Goal: Information Seeking & Learning: Learn about a topic

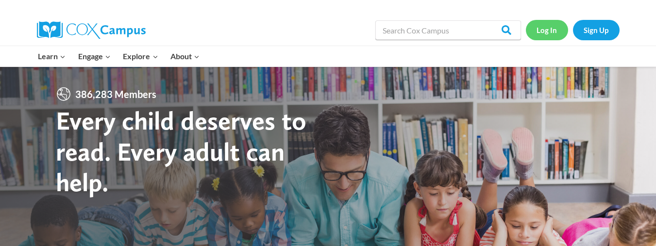
click at [555, 27] on link "Log In" at bounding box center [547, 30] width 42 height 20
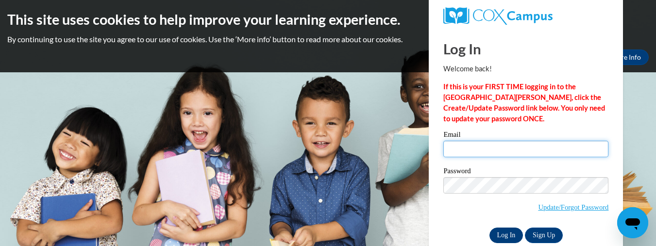
type input "bipsy1516@gmail.com"
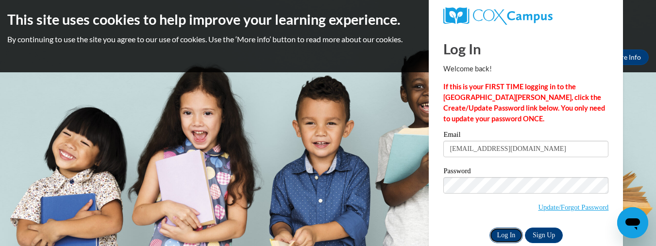
click at [508, 236] on input "Log In" at bounding box center [506, 236] width 34 height 16
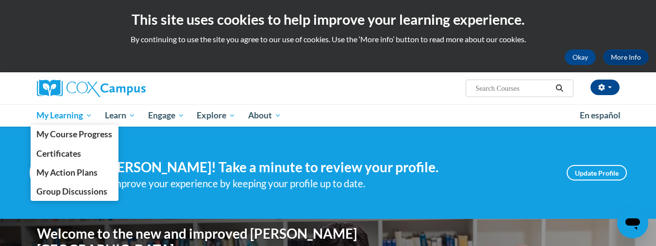
click at [63, 112] on span "My Learning" at bounding box center [64, 116] width 56 height 12
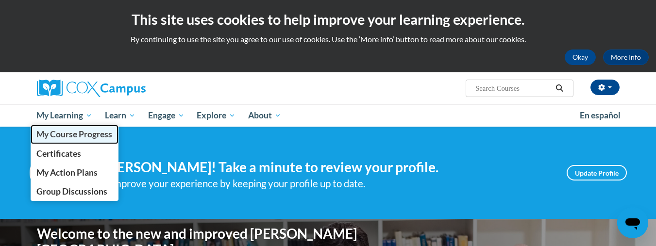
click at [65, 135] on span "My Course Progress" at bounding box center [74, 134] width 76 height 10
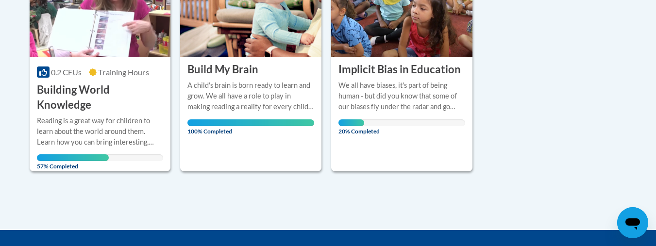
scroll to position [289, 0]
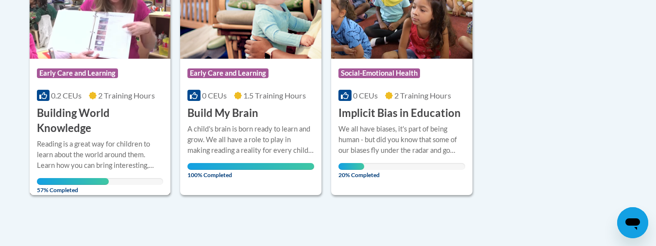
click at [119, 164] on div "Reading is a great way for children to learn about the world around them. Learn…" at bounding box center [100, 155] width 127 height 32
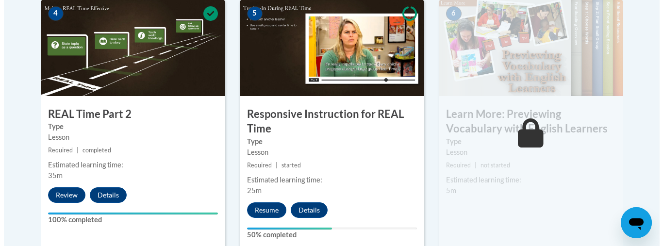
scroll to position [631, 0]
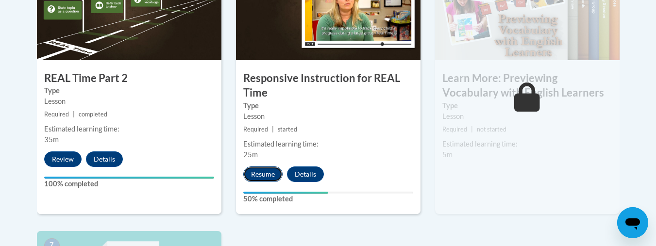
click at [261, 170] on button "Resume" at bounding box center [262, 175] width 39 height 16
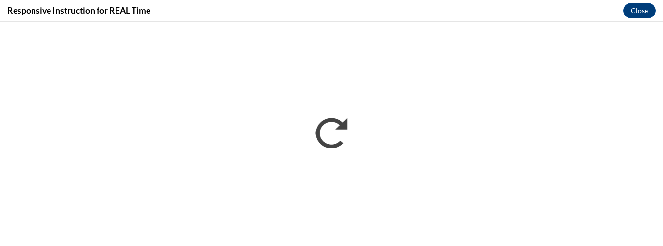
scroll to position [0, 0]
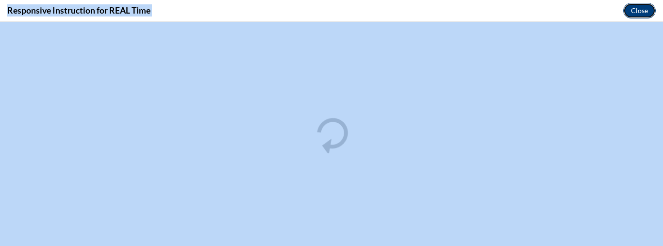
click at [639, 9] on button "Close" at bounding box center [639, 11] width 33 height 16
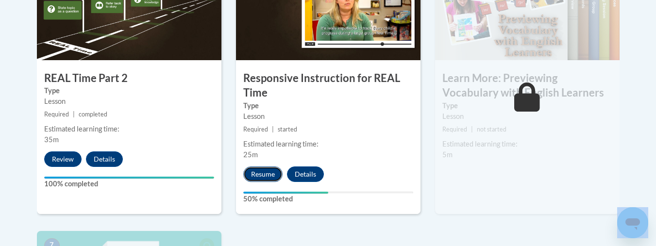
click at [258, 170] on button "Resume" at bounding box center [262, 175] width 39 height 16
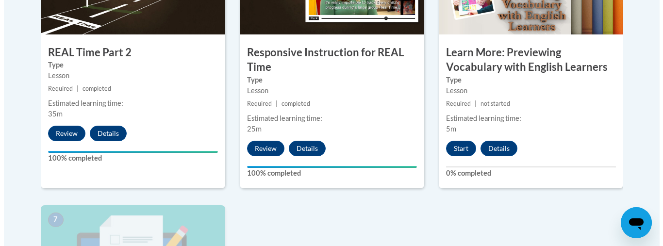
scroll to position [777, 0]
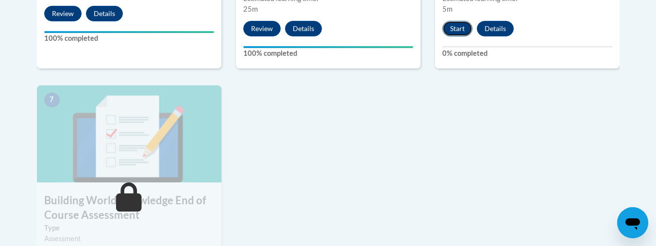
click at [449, 28] on button "Start" at bounding box center [457, 29] width 30 height 16
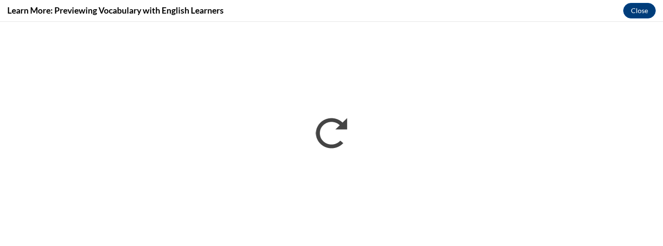
scroll to position [0, 0]
click at [641, 12] on button "Close" at bounding box center [639, 11] width 33 height 16
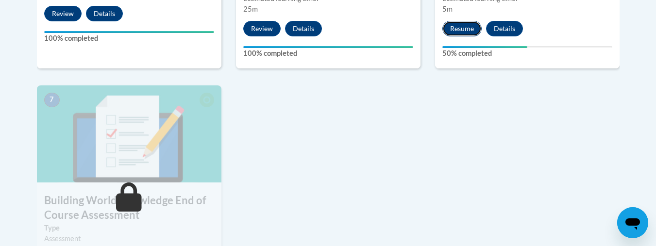
click at [451, 34] on button "Resume" at bounding box center [461, 29] width 39 height 16
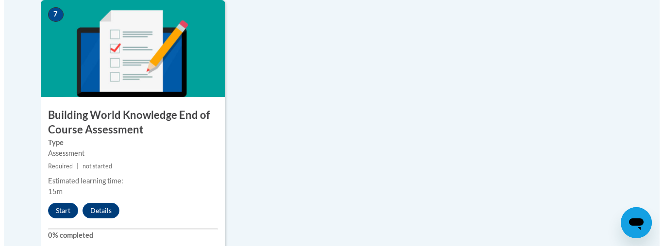
scroll to position [874, 0]
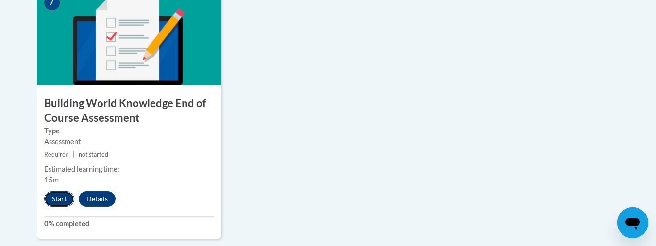
click at [56, 201] on button "Start" at bounding box center [59, 199] width 30 height 16
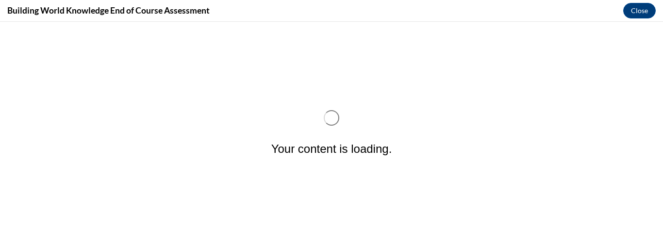
scroll to position [0, 0]
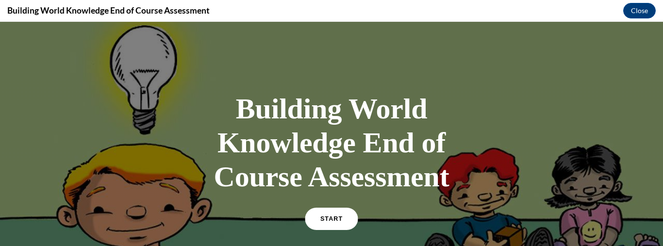
click at [323, 217] on span "START" at bounding box center [331, 219] width 22 height 7
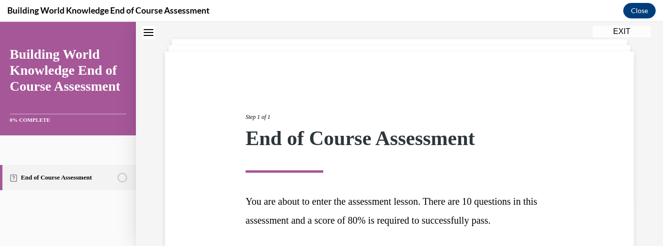
scroll to position [126, 0]
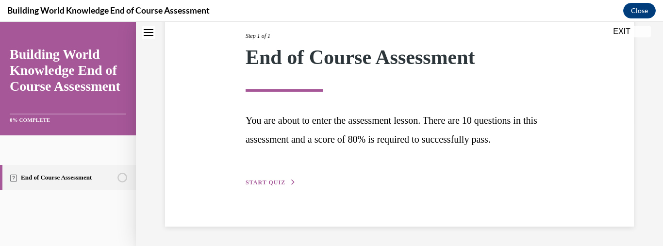
click at [251, 184] on span "START QUIZ" at bounding box center [266, 182] width 40 height 7
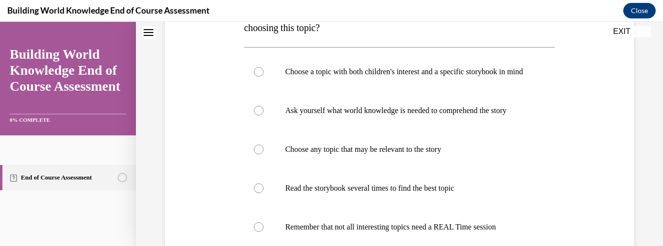
scroll to position [162, 0]
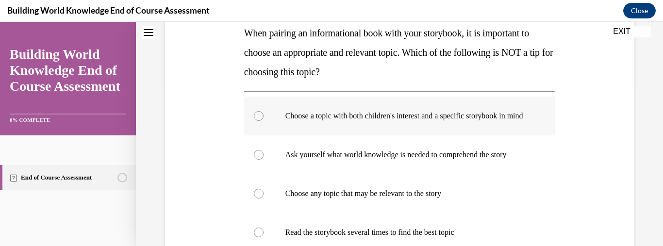
click at [257, 121] on div at bounding box center [259, 116] width 10 height 10
click at [257, 121] on input "Choose a topic with both children's interest and a specific storybook in mind" at bounding box center [259, 116] width 10 height 10
radio input "true"
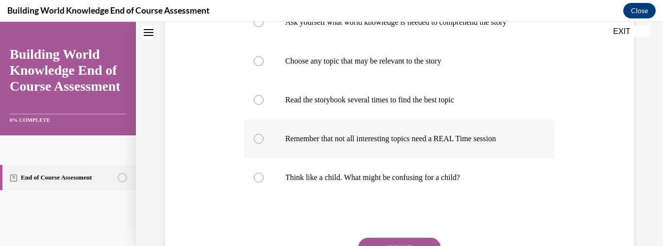
scroll to position [307, 0]
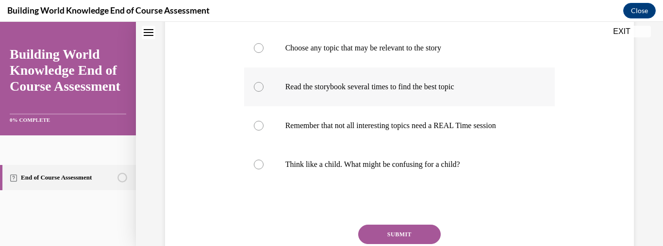
click at [261, 92] on div at bounding box center [259, 87] width 10 height 10
click at [261, 92] on input "Read the storybook several times to find the best topic" at bounding box center [259, 87] width 10 height 10
radio input "true"
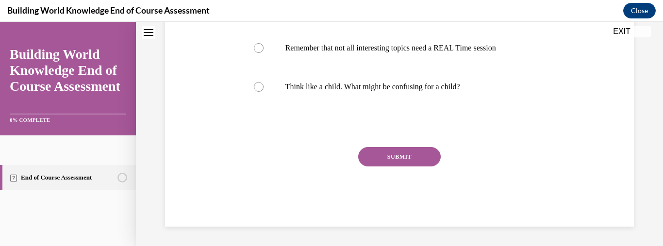
click at [408, 155] on button "SUBMIT" at bounding box center [399, 156] width 83 height 19
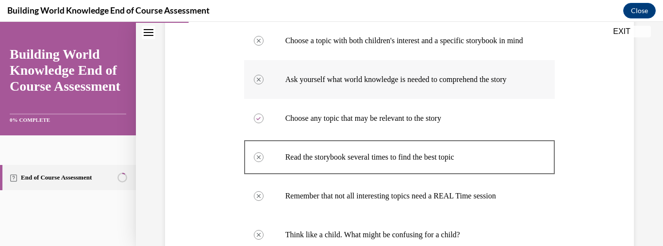
scroll to position [252, 0]
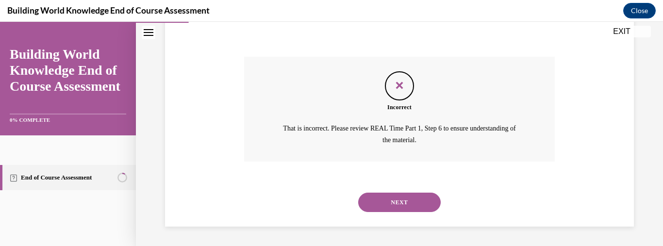
click at [394, 201] on button "NEXT" at bounding box center [399, 202] width 83 height 19
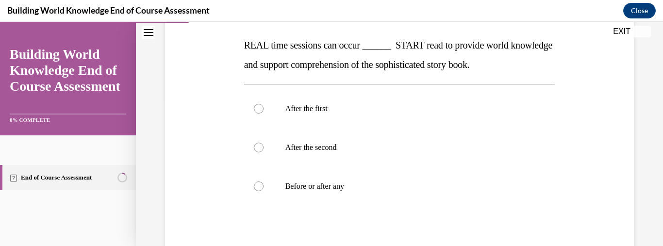
scroll to position [155, 0]
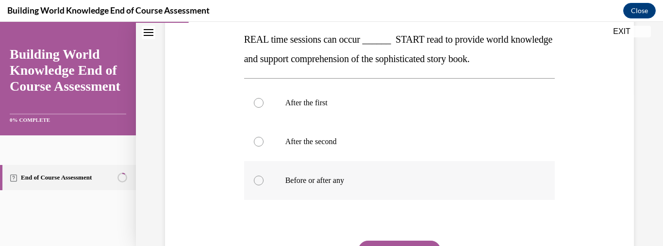
click at [259, 183] on div at bounding box center [259, 181] width 10 height 10
click at [259, 183] on input "Before or after any" at bounding box center [259, 181] width 10 height 10
radio input "true"
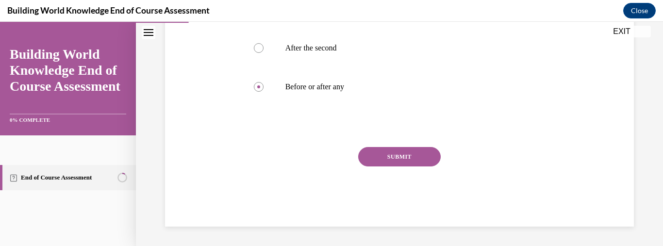
click at [410, 157] on button "SUBMIT" at bounding box center [399, 156] width 83 height 19
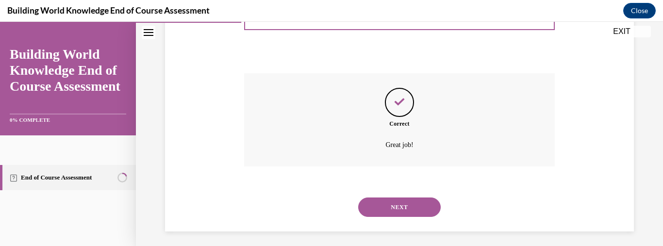
scroll to position [328, 0]
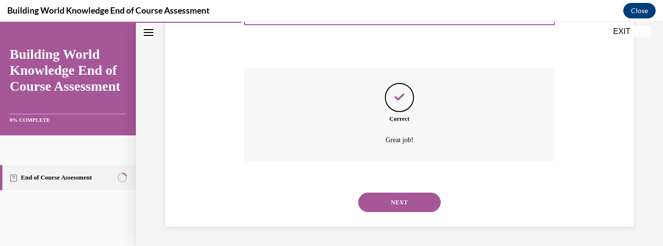
click at [387, 207] on button "NEXT" at bounding box center [399, 202] width 83 height 19
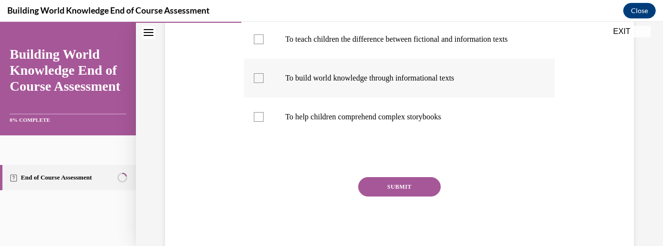
scroll to position [155, 0]
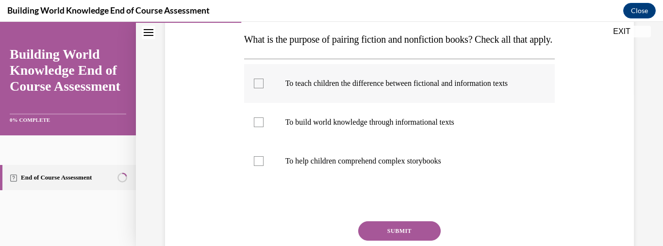
click at [255, 88] on div at bounding box center [259, 84] width 10 height 10
click at [255, 88] on input "To teach children the difference between fictional and information texts" at bounding box center [259, 84] width 10 height 10
checkbox input "true"
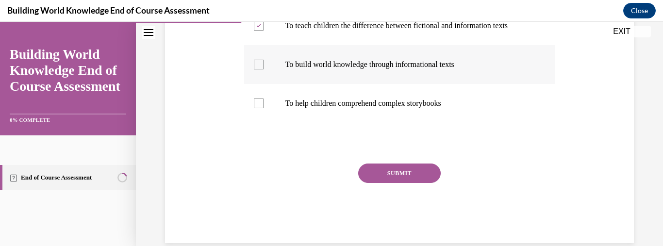
scroll to position [259, 0]
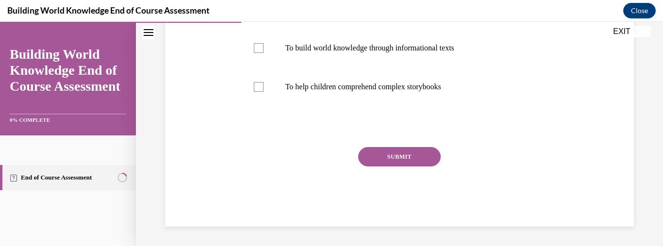
click at [367, 161] on button "SUBMIT" at bounding box center [399, 156] width 83 height 19
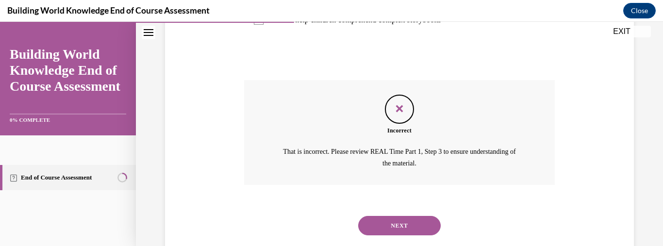
scroll to position [349, 0]
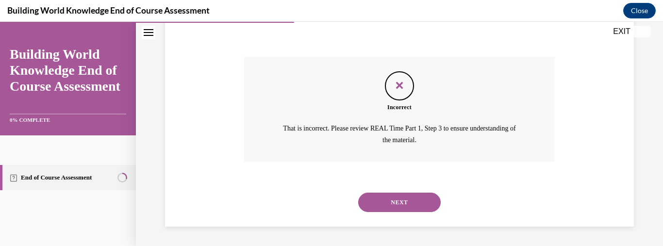
click at [415, 202] on button "NEXT" at bounding box center [399, 202] width 83 height 19
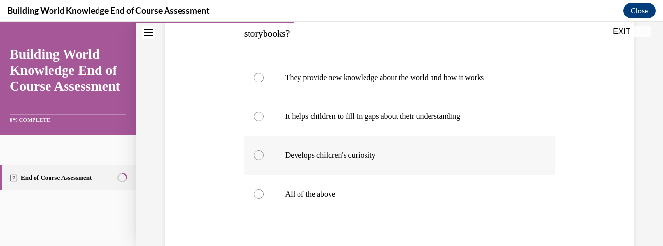
scroll to position [204, 0]
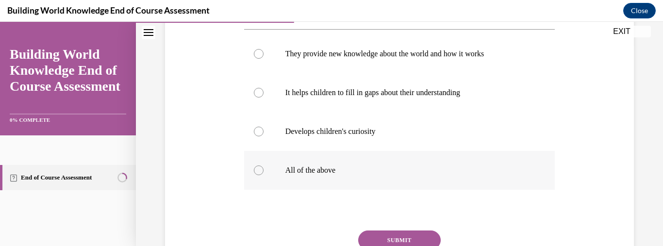
click at [259, 175] on div at bounding box center [259, 171] width 10 height 10
click at [259, 175] on input "All of the above" at bounding box center [259, 171] width 10 height 10
radio input "true"
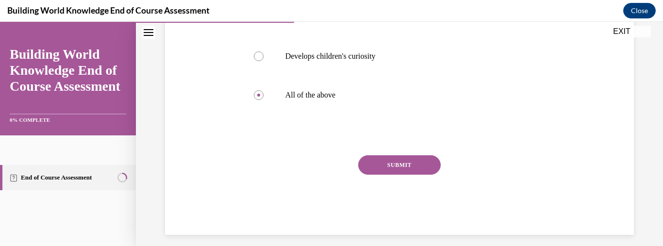
scroll to position [288, 0]
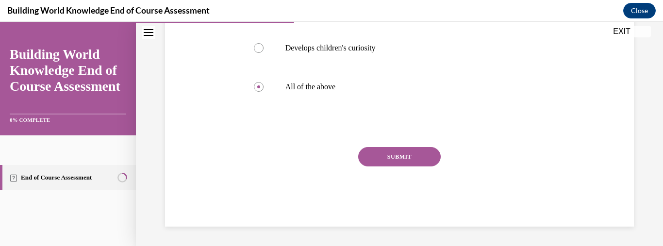
click at [412, 160] on button "SUBMIT" at bounding box center [399, 156] width 83 height 19
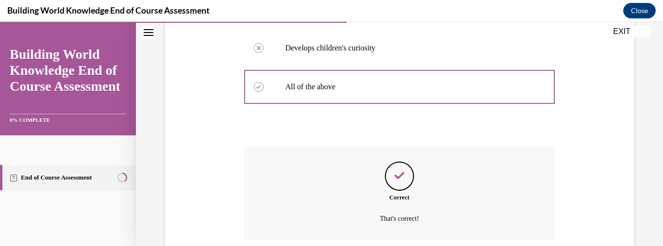
scroll to position [367, 0]
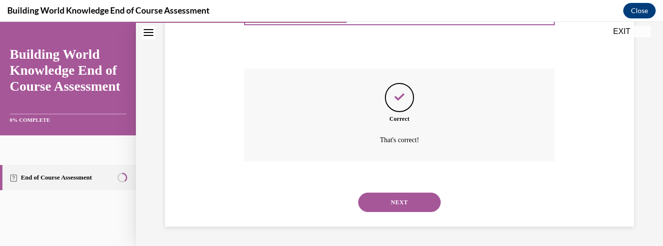
click at [386, 204] on button "NEXT" at bounding box center [399, 202] width 83 height 19
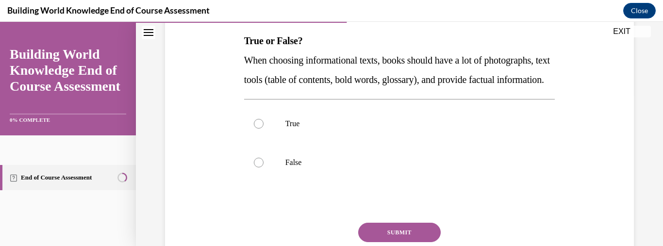
scroll to position [155, 0]
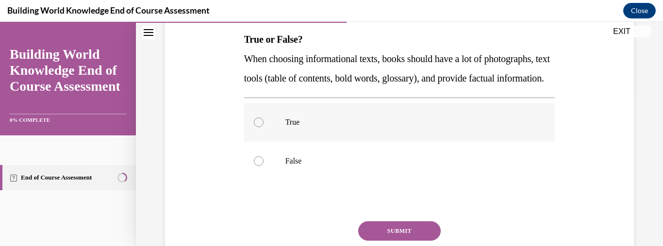
click at [261, 127] on div at bounding box center [259, 123] width 10 height 10
click at [261, 127] on input "True" at bounding box center [259, 123] width 10 height 10
radio input "true"
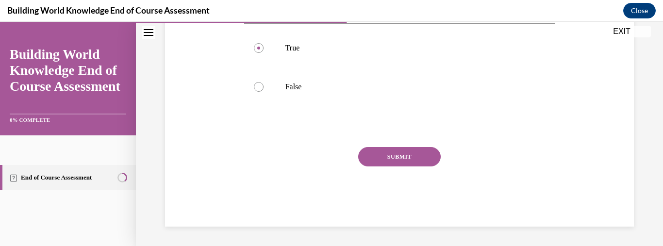
click at [407, 161] on button "SUBMIT" at bounding box center [399, 156] width 83 height 19
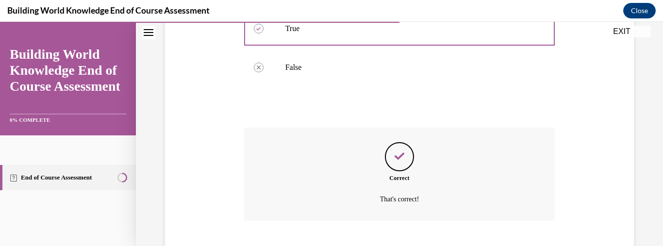
scroll to position [328, 0]
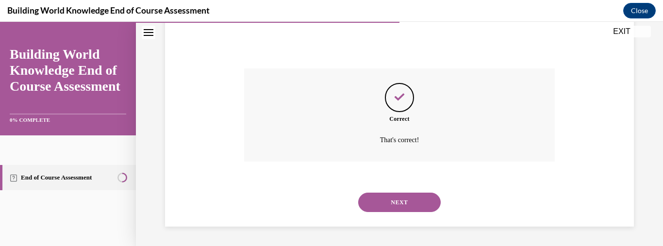
click at [380, 197] on button "NEXT" at bounding box center [399, 202] width 83 height 19
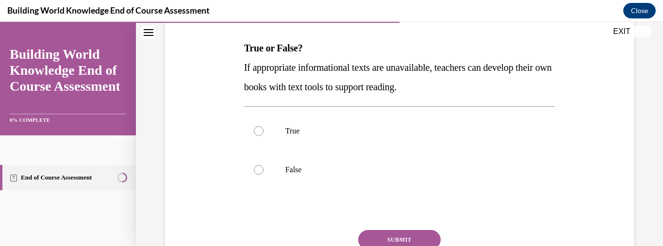
scroll to position [107, 0]
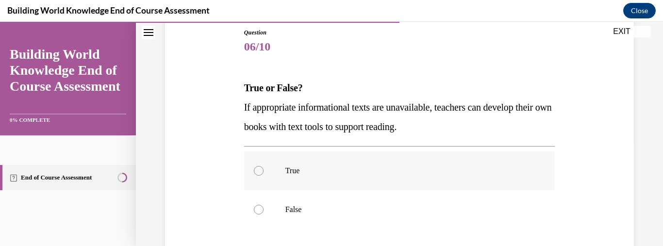
click at [254, 169] on div at bounding box center [259, 171] width 10 height 10
click at [254, 169] on input "True" at bounding box center [259, 171] width 10 height 10
radio input "true"
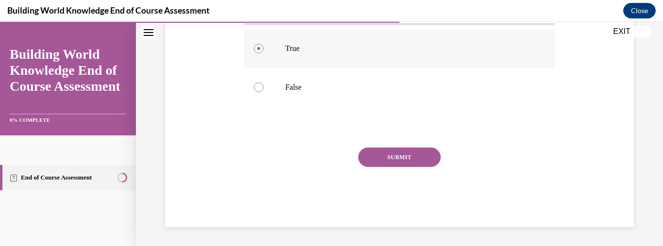
scroll to position [230, 0]
click at [383, 163] on button "SUBMIT" at bounding box center [399, 156] width 83 height 19
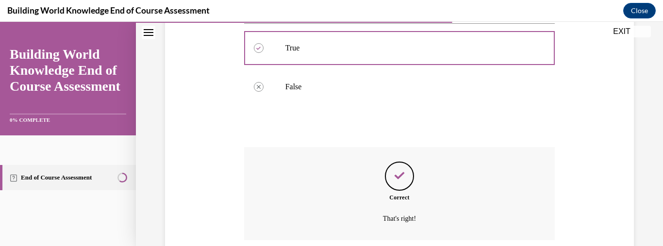
scroll to position [308, 0]
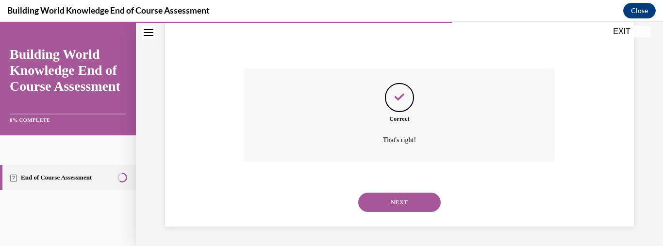
click at [373, 202] on button "NEXT" at bounding box center [399, 202] width 83 height 19
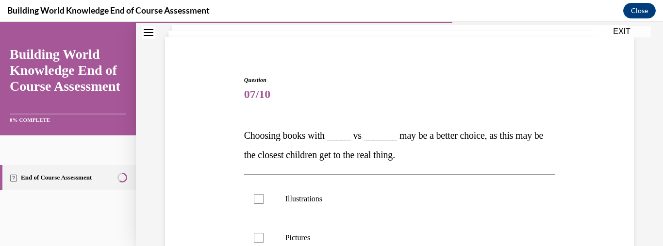
scroll to position [107, 0]
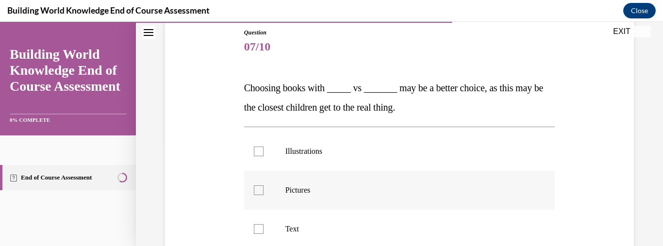
click at [251, 189] on label "Pictures" at bounding box center [399, 190] width 311 height 39
click at [254, 189] on input "Pictures" at bounding box center [259, 190] width 10 height 10
checkbox input "true"
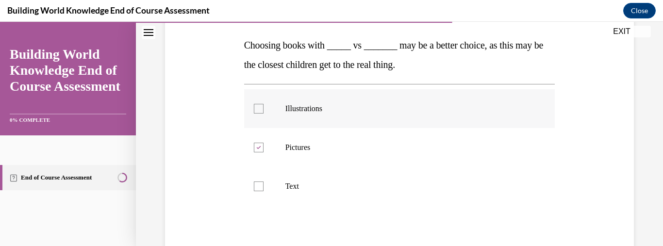
scroll to position [155, 0]
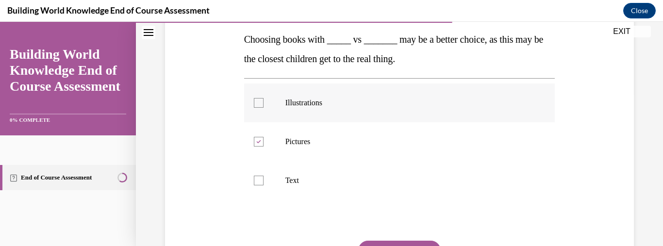
click at [260, 102] on div at bounding box center [259, 103] width 10 height 10
click at [260, 102] on input "Illustrations" at bounding box center [259, 103] width 10 height 10
checkbox input "true"
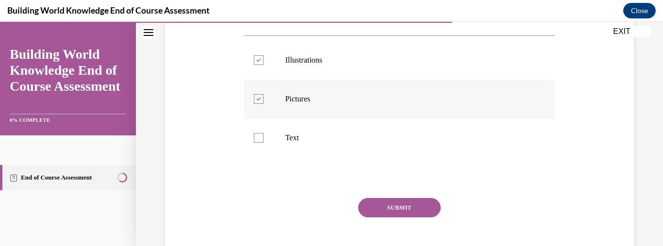
scroll to position [204, 0]
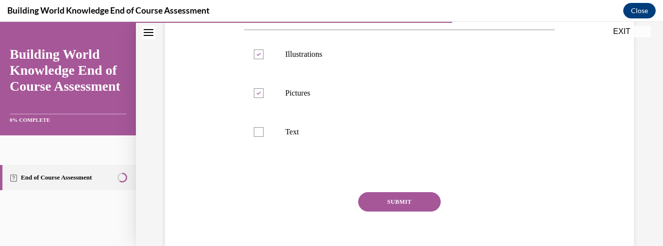
click at [376, 204] on button "SUBMIT" at bounding box center [399, 201] width 83 height 19
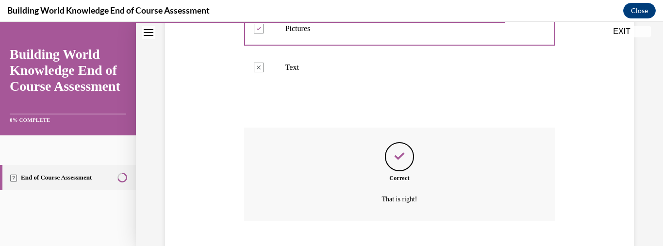
scroll to position [328, 0]
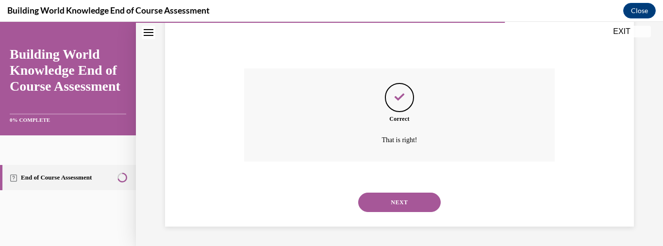
click at [376, 204] on button "NEXT" at bounding box center [399, 202] width 83 height 19
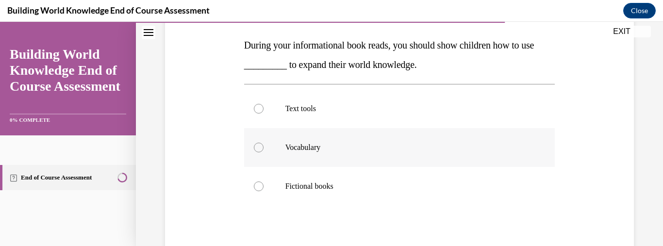
scroll to position [155, 0]
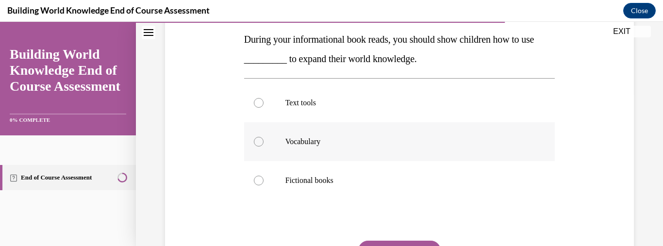
click at [260, 140] on div at bounding box center [259, 142] width 10 height 10
click at [260, 140] on input "Vocabulary" at bounding box center [259, 142] width 10 height 10
radio input "true"
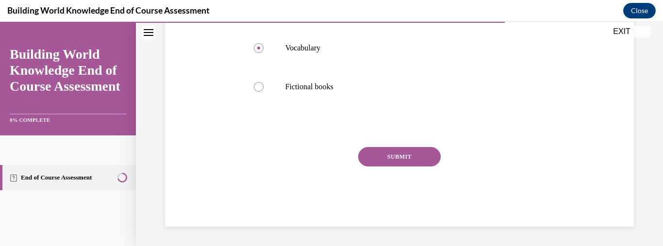
click at [403, 155] on button "SUBMIT" at bounding box center [399, 156] width 83 height 19
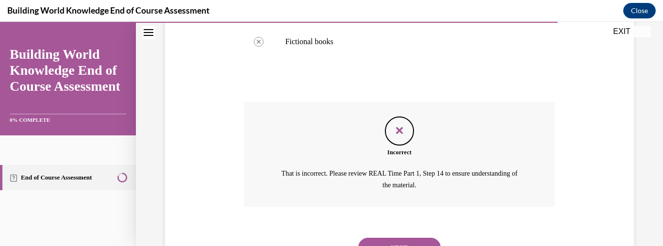
scroll to position [339, 0]
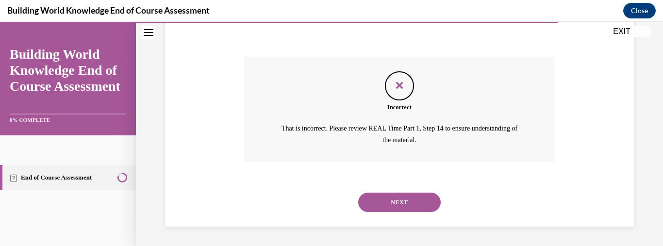
click at [382, 203] on button "NEXT" at bounding box center [399, 202] width 83 height 19
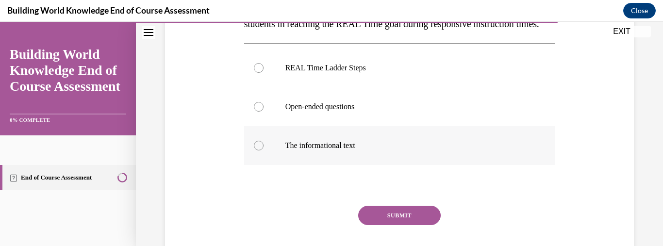
scroll to position [204, 0]
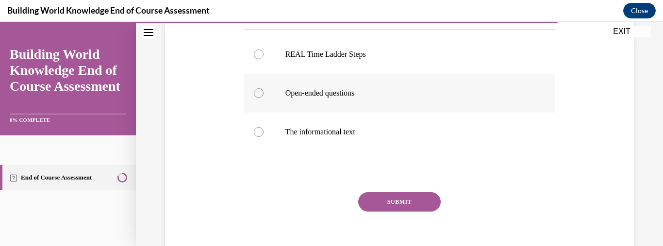
click at [262, 110] on label "Open-ended questions" at bounding box center [399, 93] width 311 height 39
click at [262, 98] on input "Open-ended questions" at bounding box center [259, 93] width 10 height 10
radio input "true"
click at [402, 212] on button "SUBMIT" at bounding box center [399, 201] width 83 height 19
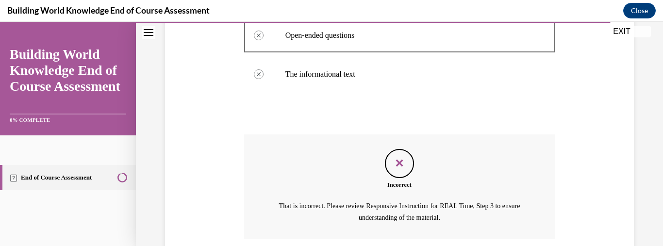
scroll to position [213, 0]
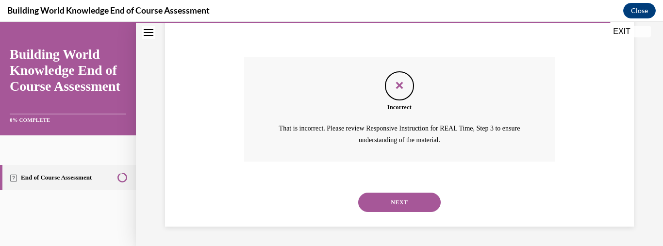
click at [406, 207] on button "NEXT" at bounding box center [399, 202] width 83 height 19
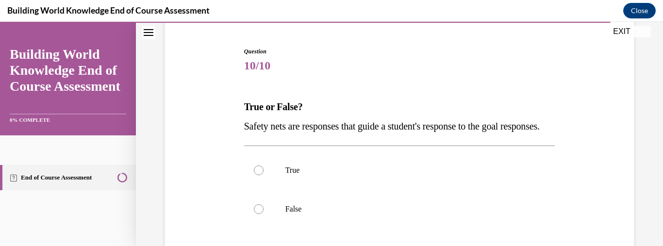
scroll to position [155, 0]
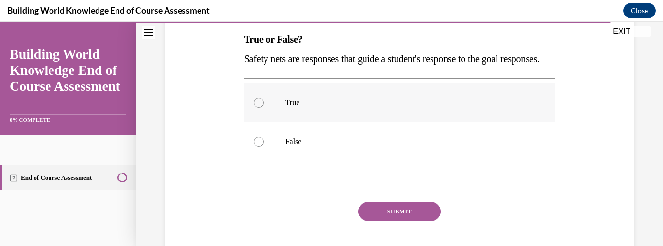
click at [255, 108] on div at bounding box center [259, 103] width 10 height 10
click at [255, 108] on input "True" at bounding box center [259, 103] width 10 height 10
radio input "true"
click at [384, 221] on button "SUBMIT" at bounding box center [399, 211] width 83 height 19
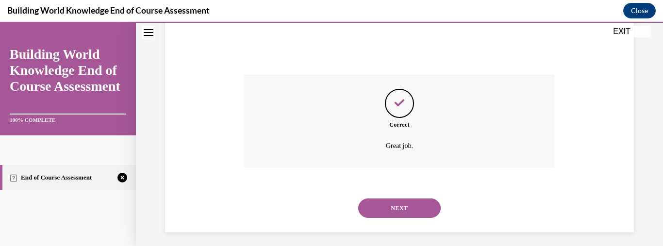
scroll to position [308, 0]
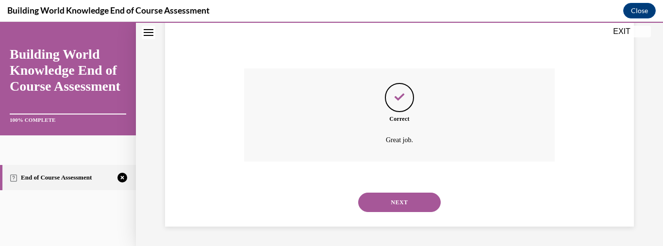
click at [382, 201] on button "NEXT" at bounding box center [399, 202] width 83 height 19
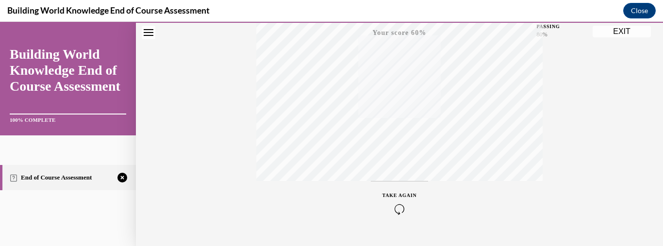
scroll to position [273, 0]
click at [400, 188] on icon "button" at bounding box center [400, 187] width 34 height 11
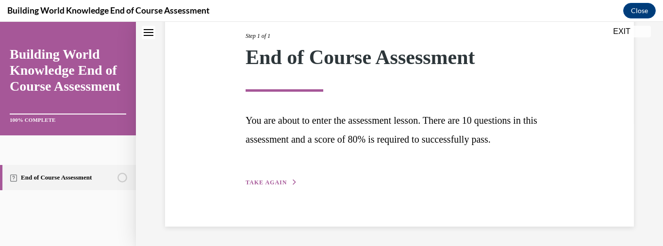
click at [282, 180] on span "TAKE AGAIN" at bounding box center [266, 182] width 41 height 7
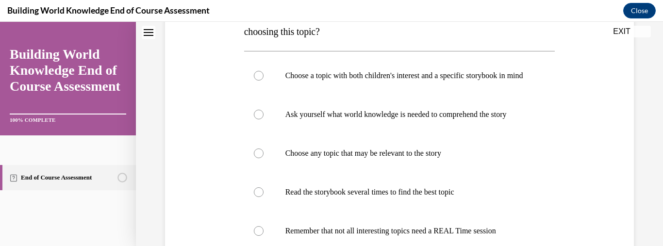
scroll to position [206, 0]
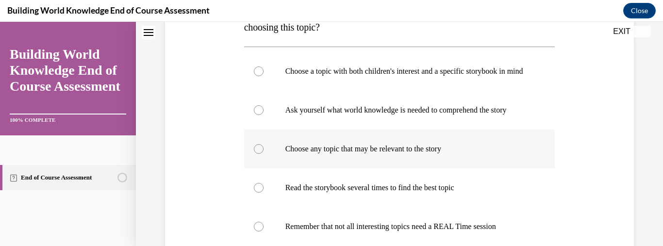
click at [257, 154] on div at bounding box center [259, 149] width 10 height 10
click at [257, 154] on input "Choose any topic that may be relevant to the story" at bounding box center [259, 149] width 10 height 10
radio input "true"
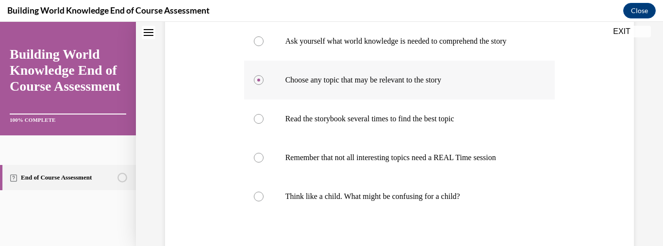
scroll to position [404, 0]
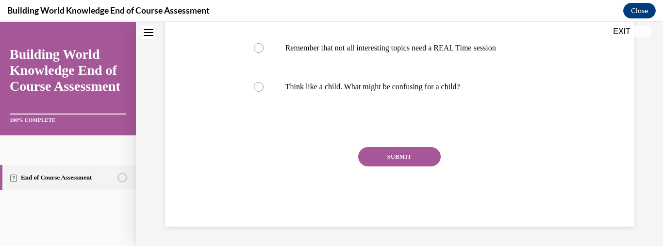
click at [374, 159] on button "SUBMIT" at bounding box center [399, 156] width 83 height 19
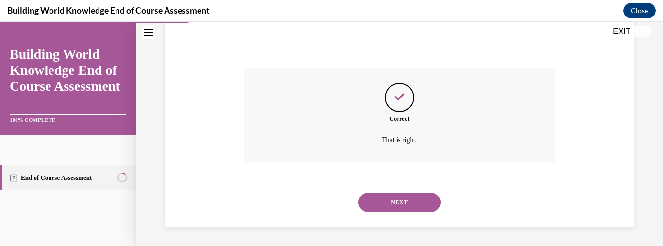
scroll to position [483, 0]
click at [378, 198] on button "NEXT" at bounding box center [399, 202] width 83 height 19
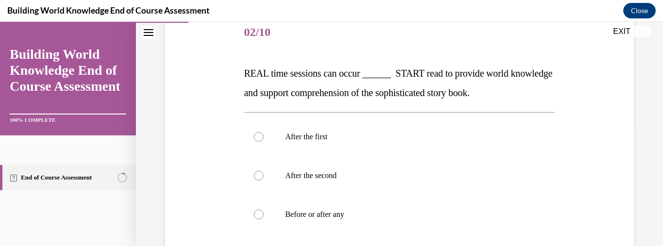
scroll to position [155, 0]
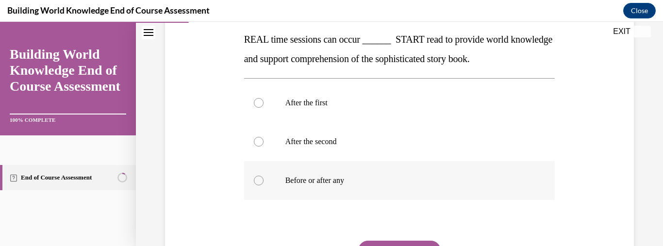
click at [255, 185] on div at bounding box center [259, 181] width 10 height 10
click at [255, 185] on input "Before or after any" at bounding box center [259, 181] width 10 height 10
radio input "true"
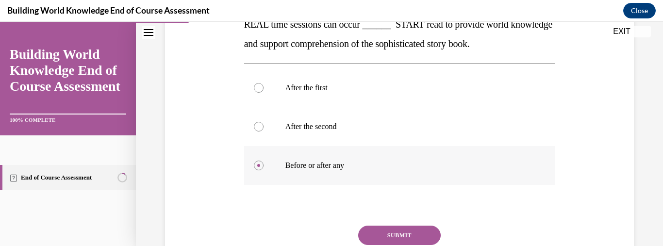
scroll to position [249, 0]
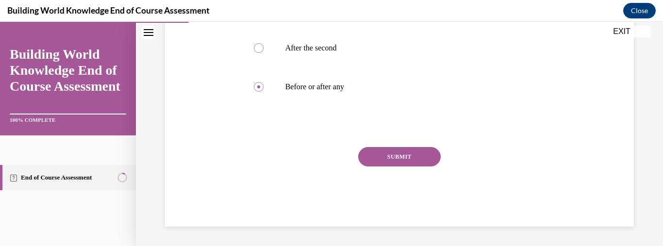
click at [408, 155] on button "SUBMIT" at bounding box center [399, 156] width 83 height 19
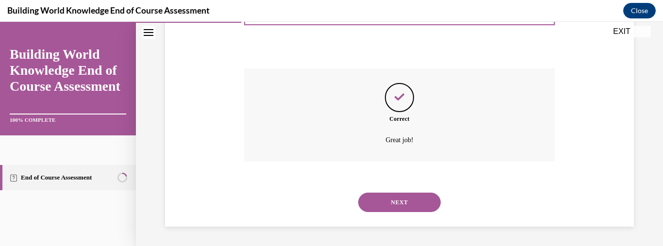
scroll to position [328, 0]
click at [383, 201] on button "NEXT" at bounding box center [399, 202] width 83 height 19
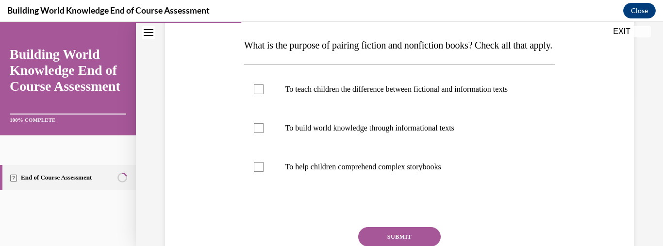
scroll to position [155, 0]
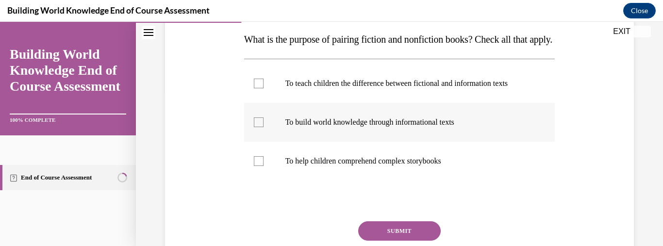
click at [253, 142] on label "To build world knowledge through informational texts" at bounding box center [399, 122] width 311 height 39
click at [254, 127] on input "To build world knowledge through informational texts" at bounding box center [259, 123] width 10 height 10
checkbox input "true"
click at [259, 166] on div at bounding box center [259, 161] width 10 height 10
click at [259, 166] on input "To help children comprehend complex storybooks" at bounding box center [259, 161] width 10 height 10
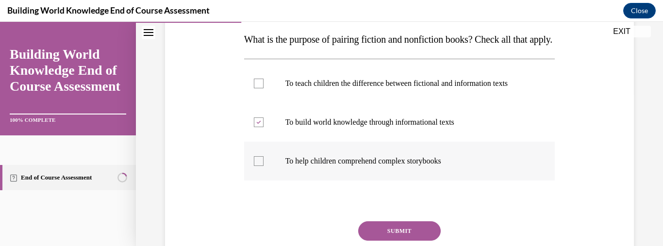
checkbox input "true"
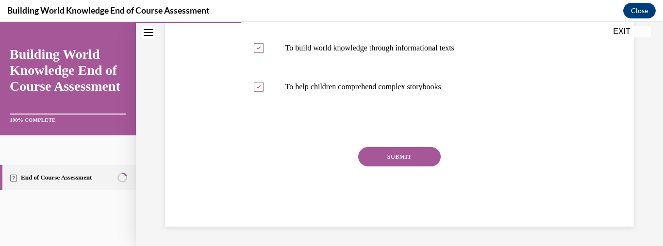
click at [399, 164] on button "SUBMIT" at bounding box center [399, 156] width 83 height 19
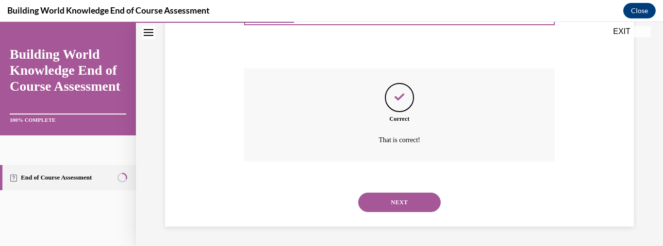
scroll to position [337, 0]
click at [394, 202] on button "NEXT" at bounding box center [399, 202] width 83 height 19
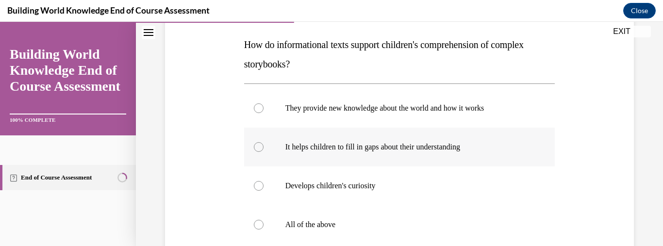
scroll to position [156, 0]
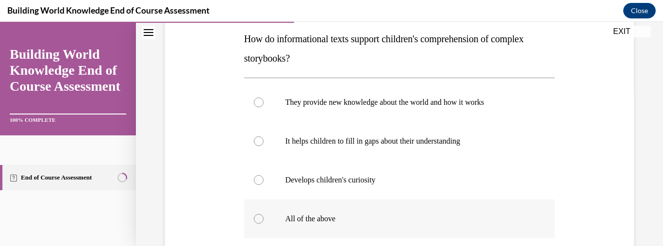
click at [256, 220] on div at bounding box center [259, 219] width 10 height 10
click at [256, 220] on input "All of the above" at bounding box center [259, 219] width 10 height 10
radio input "true"
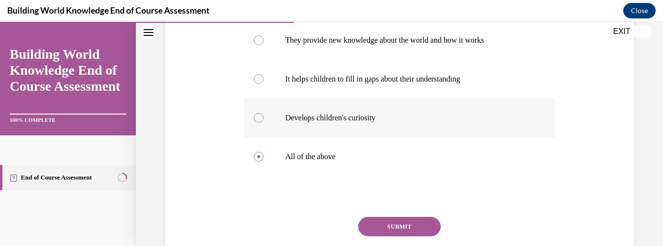
scroll to position [253, 0]
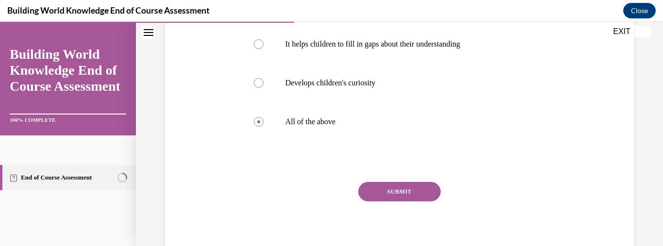
click at [406, 184] on button "SUBMIT" at bounding box center [399, 191] width 83 height 19
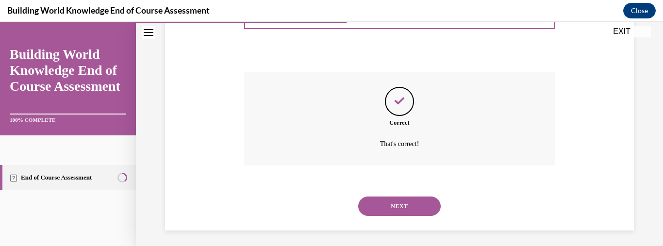
scroll to position [367, 0]
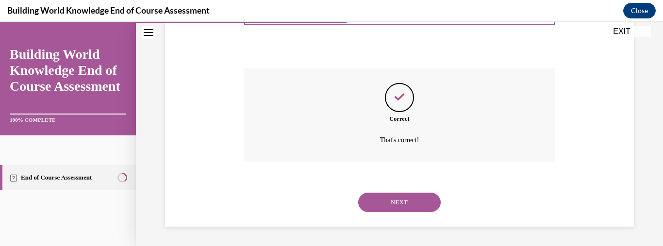
click at [402, 197] on button "NEXT" at bounding box center [399, 202] width 83 height 19
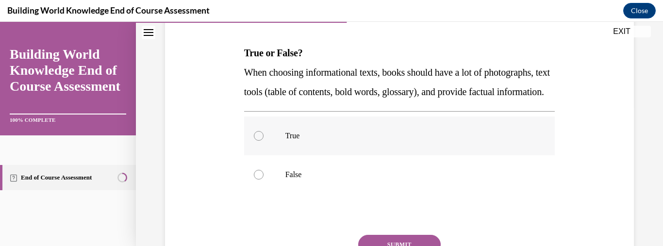
scroll to position [155, 0]
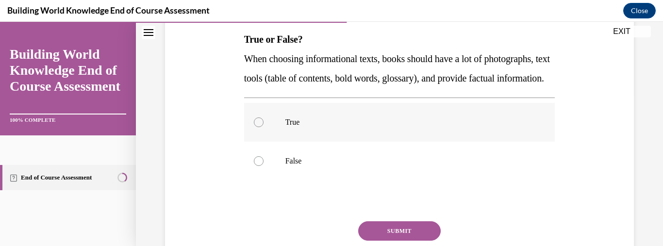
click at [292, 142] on label "True" at bounding box center [399, 122] width 311 height 39
click at [264, 127] on input "True" at bounding box center [259, 123] width 10 height 10
radio input "true"
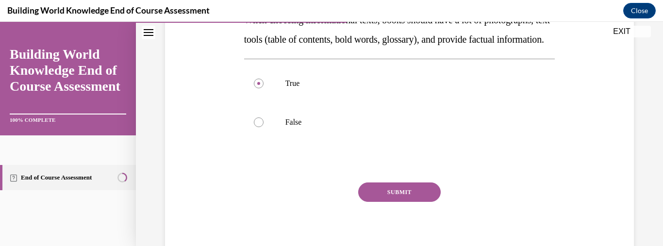
scroll to position [249, 0]
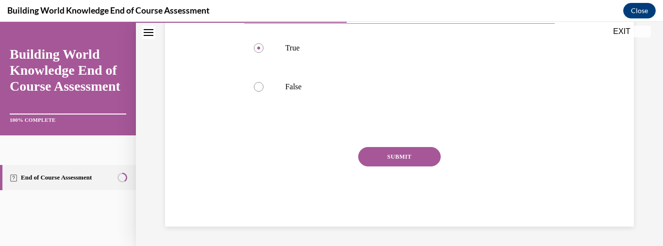
click at [390, 158] on button "SUBMIT" at bounding box center [399, 156] width 83 height 19
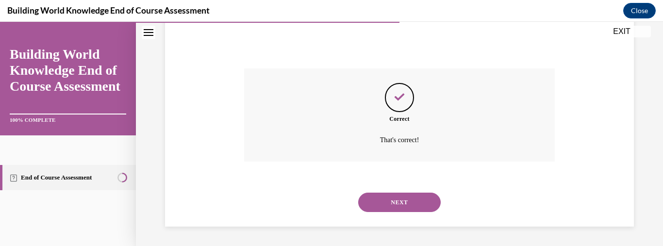
scroll to position [328, 0]
click at [387, 195] on button "NEXT" at bounding box center [399, 202] width 83 height 19
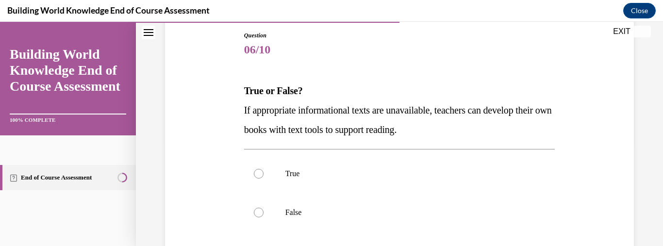
scroll to position [107, 0]
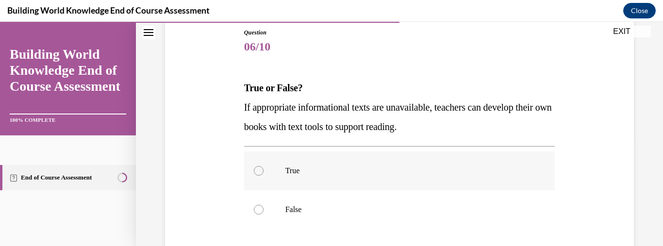
click at [257, 170] on div at bounding box center [259, 171] width 10 height 10
click at [257, 170] on input "True" at bounding box center [259, 171] width 10 height 10
radio input "true"
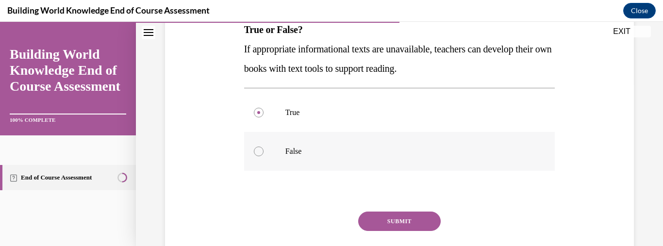
scroll to position [230, 0]
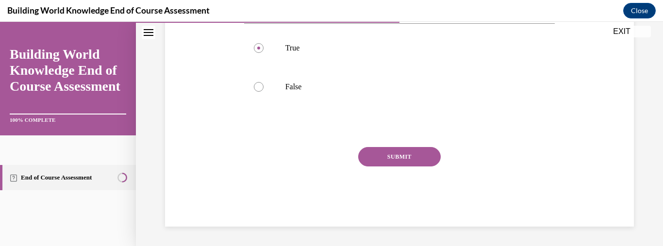
click at [397, 158] on button "SUBMIT" at bounding box center [399, 156] width 83 height 19
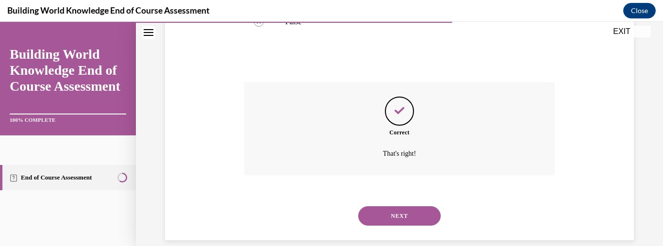
scroll to position [308, 0]
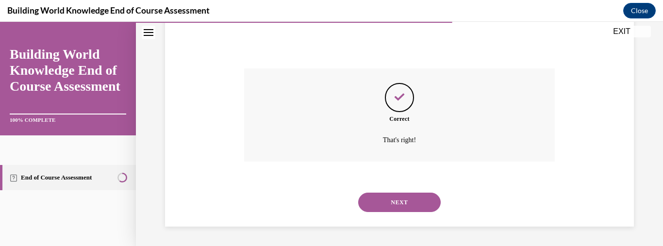
click at [389, 204] on button "NEXT" at bounding box center [399, 202] width 83 height 19
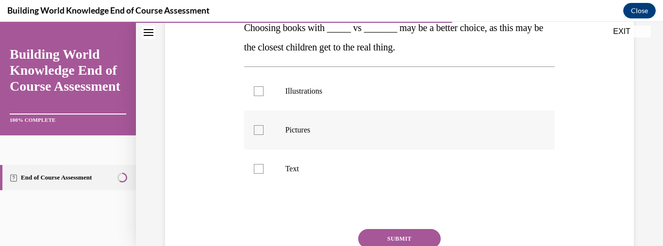
scroll to position [152, 0]
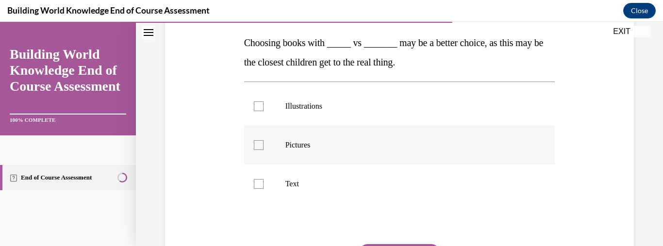
click at [259, 146] on div at bounding box center [259, 145] width 10 height 10
click at [259, 146] on input "Pictures" at bounding box center [259, 145] width 10 height 10
checkbox input "true"
click at [261, 182] on div at bounding box center [259, 184] width 10 height 10
click at [261, 182] on input "Text" at bounding box center [259, 184] width 10 height 10
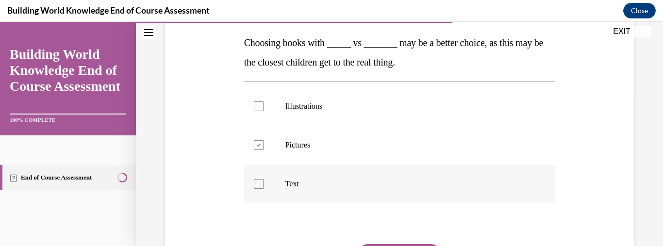
checkbox input "true"
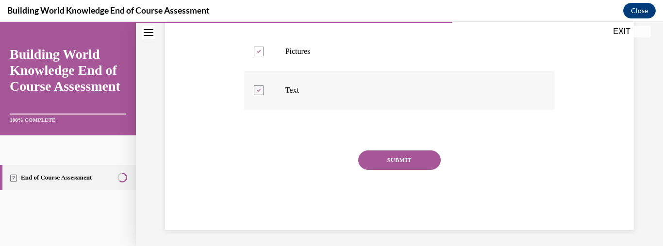
scroll to position [249, 0]
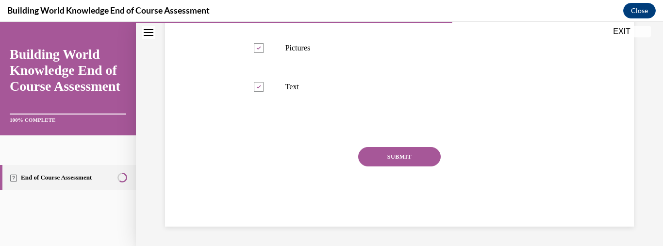
click at [397, 160] on button "SUBMIT" at bounding box center [399, 156] width 83 height 19
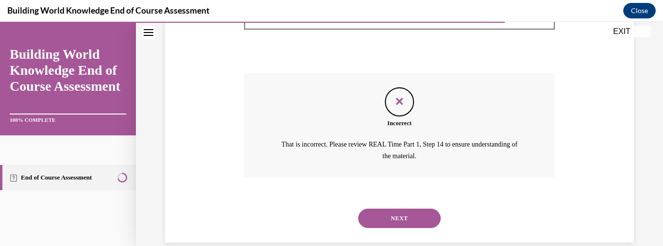
scroll to position [339, 0]
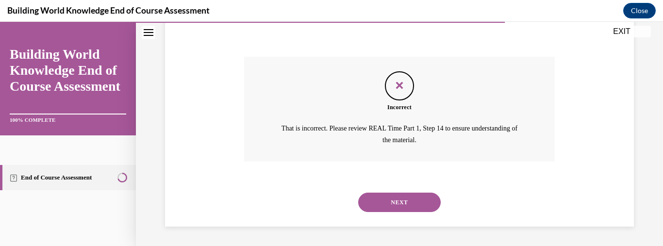
click at [379, 202] on button "NEXT" at bounding box center [399, 202] width 83 height 19
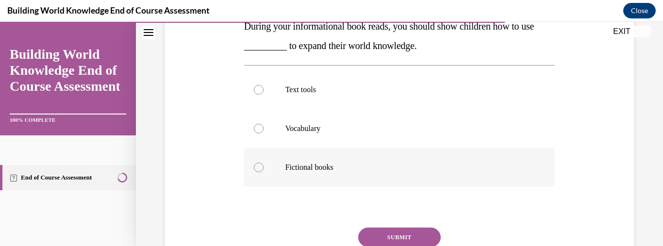
scroll to position [155, 0]
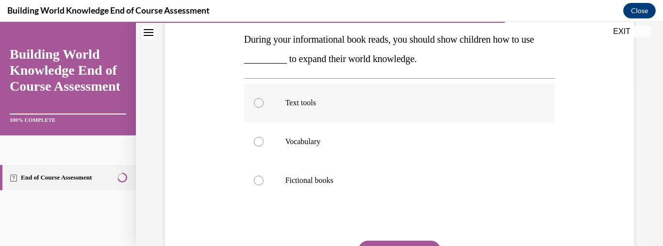
click at [260, 105] on div at bounding box center [259, 103] width 10 height 10
click at [260, 105] on input "Text tools" at bounding box center [259, 103] width 10 height 10
radio input "true"
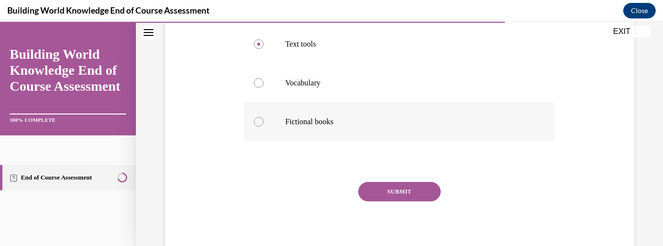
scroll to position [249, 0]
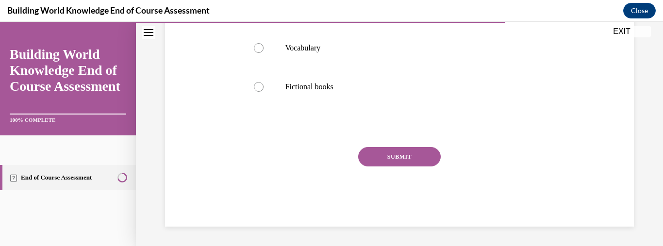
click at [396, 153] on button "SUBMIT" at bounding box center [399, 156] width 83 height 19
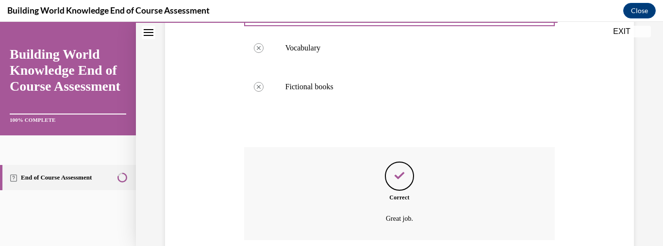
scroll to position [328, 0]
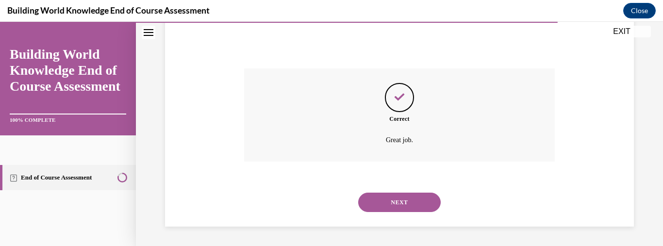
click at [373, 207] on button "NEXT" at bounding box center [399, 202] width 83 height 19
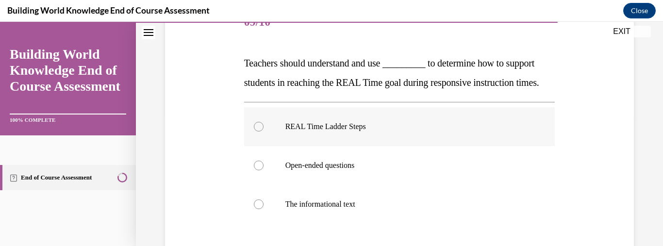
scroll to position [155, 0]
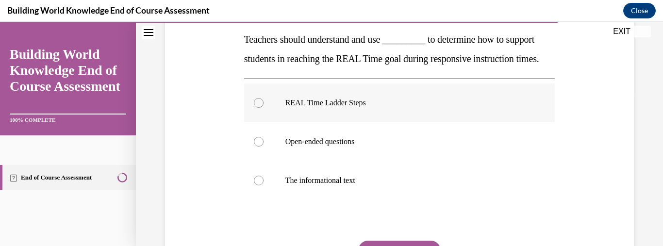
click at [255, 108] on div at bounding box center [259, 103] width 10 height 10
click at [255, 108] on input "REAL Time Ladder Steps" at bounding box center [259, 103] width 10 height 10
radio input "true"
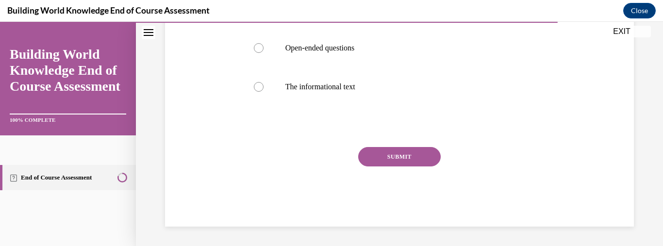
click at [408, 153] on button "SUBMIT" at bounding box center [399, 156] width 83 height 19
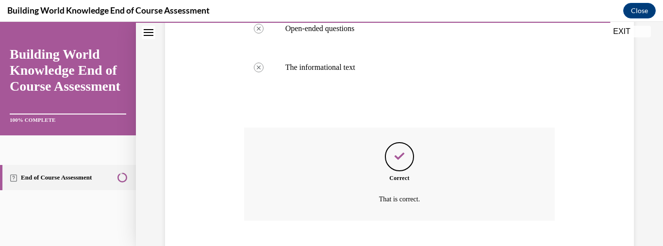
scroll to position [347, 0]
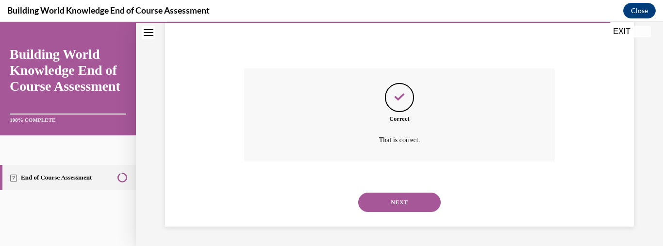
click at [390, 203] on button "NEXT" at bounding box center [399, 202] width 83 height 19
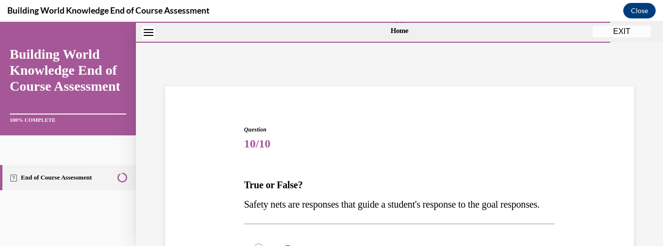
scroll to position [155, 0]
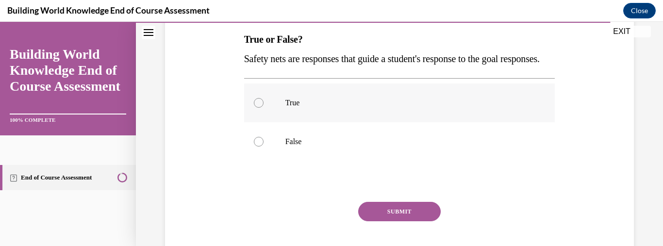
click at [257, 108] on div at bounding box center [259, 103] width 10 height 10
click at [257, 108] on input "True" at bounding box center [259, 103] width 10 height 10
radio input "true"
click at [377, 221] on button "SUBMIT" at bounding box center [399, 211] width 83 height 19
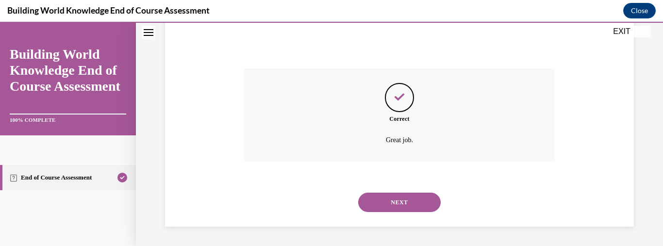
scroll to position [308, 0]
click at [395, 209] on button "NEXT" at bounding box center [399, 202] width 83 height 19
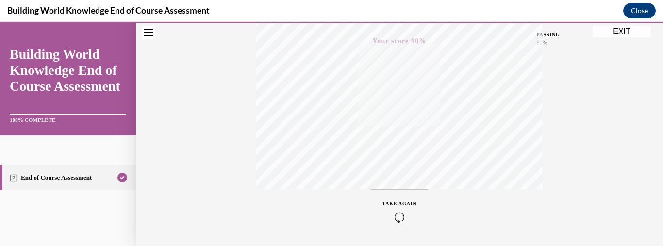
scroll to position [273, 0]
click at [615, 31] on button "EXIT" at bounding box center [622, 32] width 58 height 12
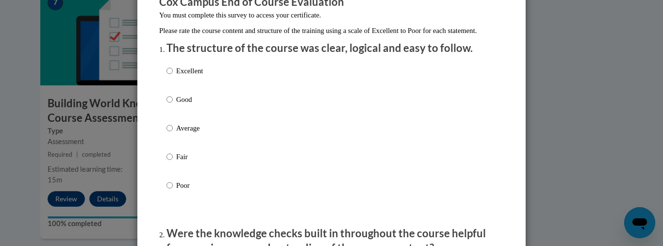
scroll to position [97, 0]
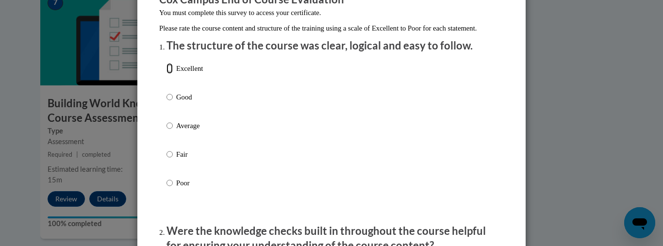
click at [167, 74] on input "Excellent" at bounding box center [170, 68] width 6 height 11
radio input "true"
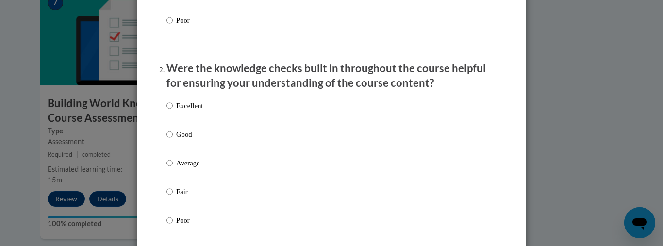
scroll to position [291, 0]
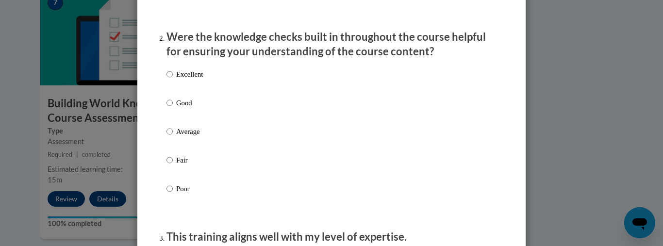
click at [176, 80] on p "Excellent" at bounding box center [189, 74] width 27 height 11
click at [173, 80] on input "Excellent" at bounding box center [170, 74] width 6 height 11
radio input "true"
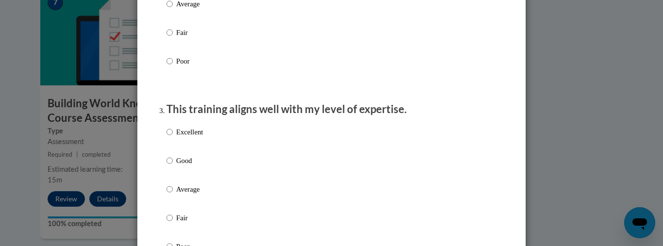
scroll to position [437, 0]
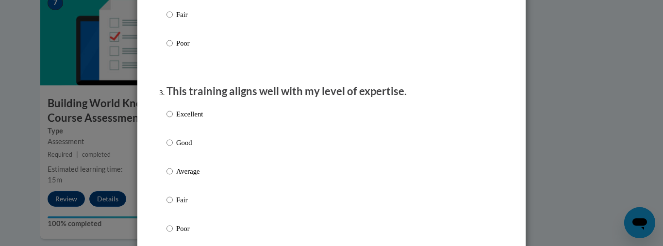
click at [170, 127] on label "Excellent" at bounding box center [185, 122] width 36 height 26
click at [170, 119] on input "Excellent" at bounding box center [170, 114] width 6 height 11
radio input "true"
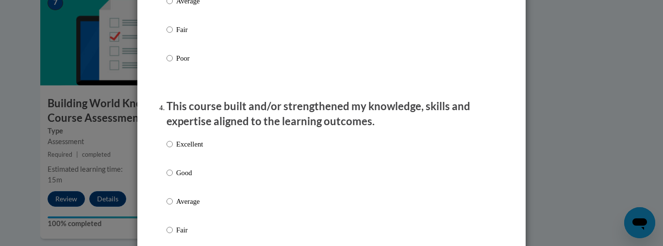
scroll to position [631, 0]
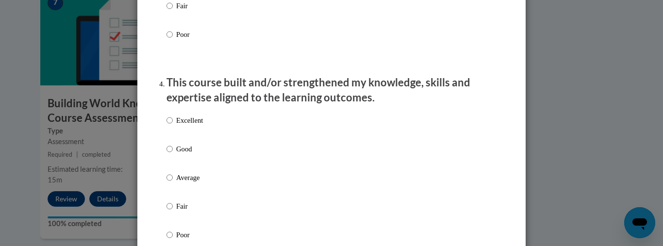
click at [176, 126] on p "Excellent" at bounding box center [189, 120] width 27 height 11
click at [173, 126] on input "Excellent" at bounding box center [170, 120] width 6 height 11
radio input "true"
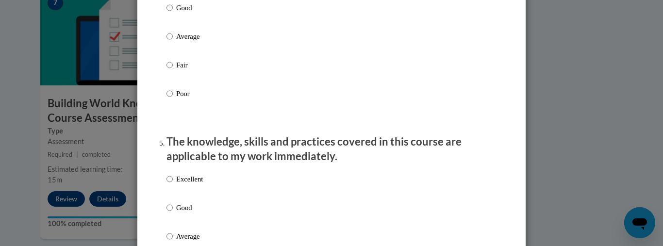
scroll to position [777, 0]
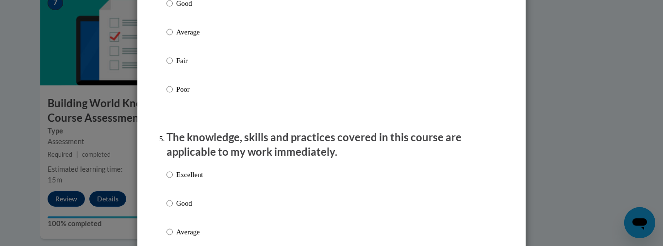
click at [195, 180] on p "Excellent" at bounding box center [189, 174] width 27 height 11
click at [173, 180] on input "Excellent" at bounding box center [170, 174] width 6 height 11
radio input "true"
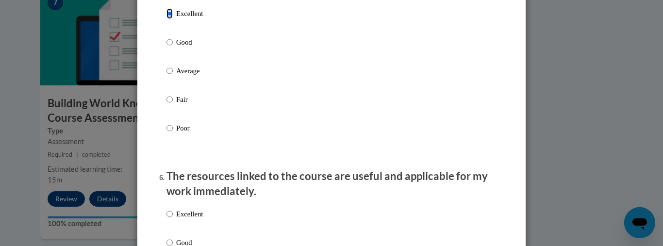
scroll to position [971, 0]
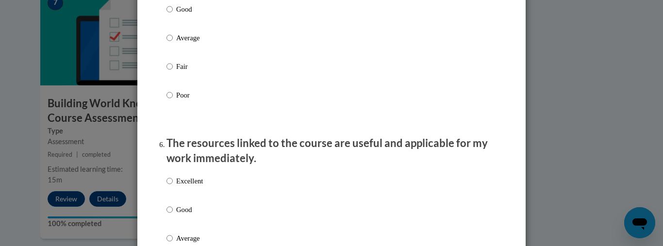
click at [193, 195] on label "Excellent" at bounding box center [185, 189] width 36 height 26
click at [173, 186] on input "Excellent" at bounding box center [170, 181] width 6 height 11
radio input "true"
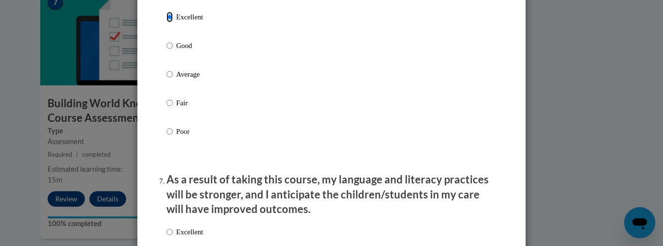
scroll to position [1214, 0]
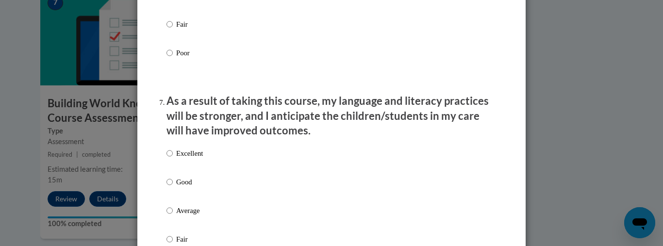
click at [187, 159] on p "Excellent" at bounding box center [189, 153] width 27 height 11
click at [173, 159] on input "Excellent" at bounding box center [170, 153] width 6 height 11
radio input "true"
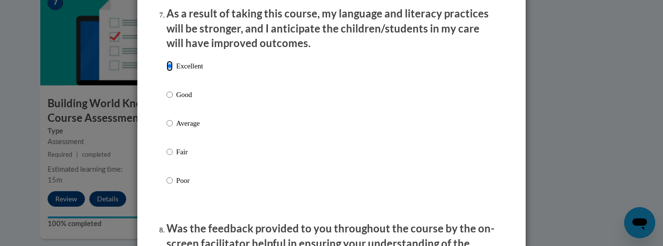
scroll to position [1408, 0]
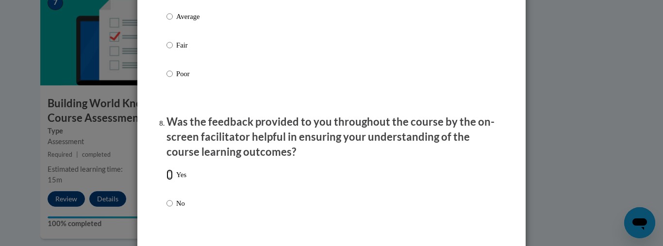
click at [167, 180] on input "Yes" at bounding box center [170, 174] width 6 height 11
radio input "true"
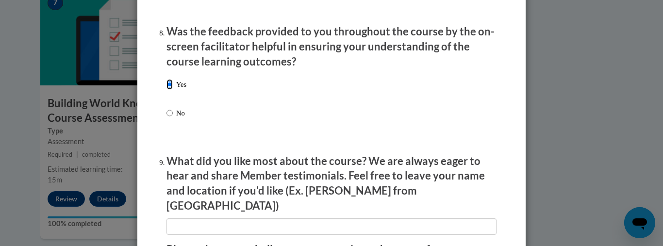
scroll to position [1554, 0]
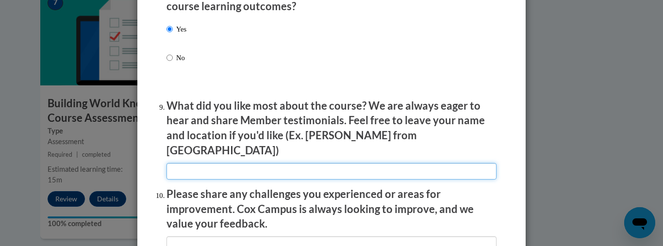
click at [246, 163] on input "textbox" at bounding box center [332, 171] width 330 height 17
type input "I"
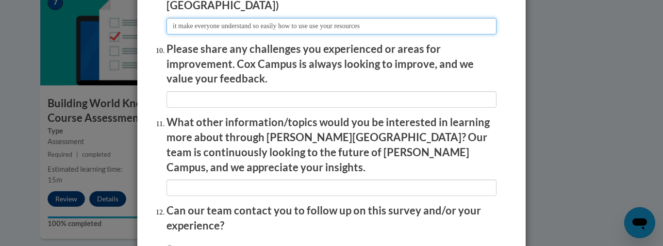
scroll to position [1699, 0]
type input "it make everyone understand so easily how to use use your resources"
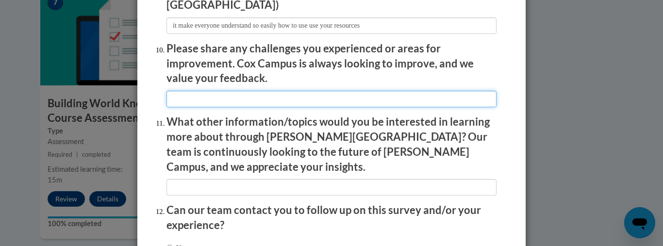
click at [254, 91] on input "textbox" at bounding box center [332, 99] width 330 height 17
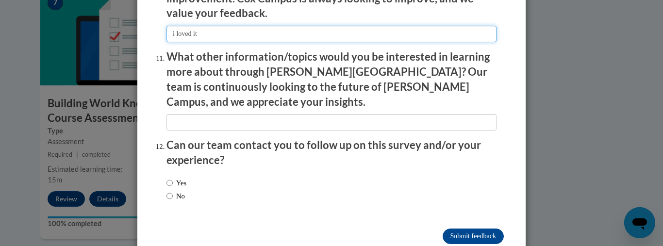
scroll to position [1771, 0]
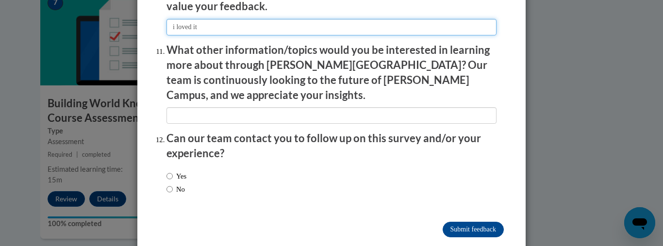
type input "i loved it"
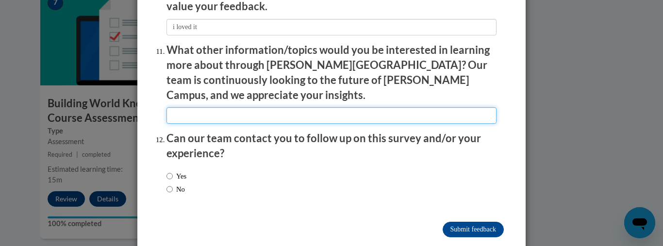
click at [228, 107] on input "textbox" at bounding box center [332, 115] width 330 height 17
type input "behavior"
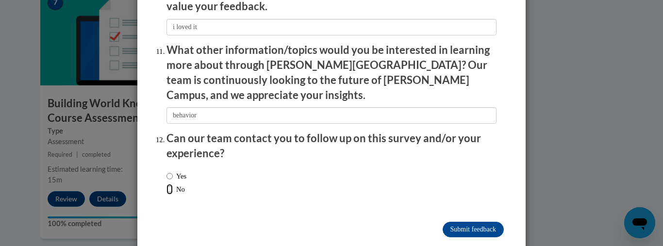
click at [167, 184] on input "No" at bounding box center [170, 189] width 6 height 11
radio input "true"
click at [449, 222] on input "Submit feedback" at bounding box center [473, 230] width 61 height 16
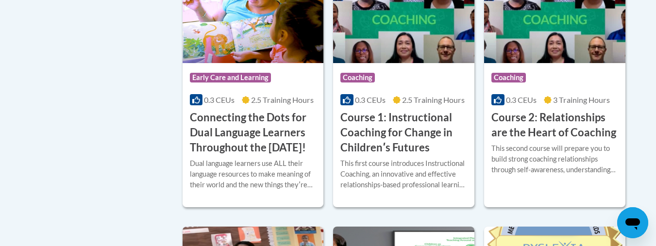
scroll to position [583, 0]
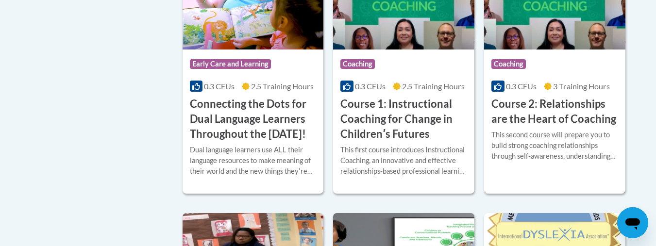
click at [566, 117] on h3 "Course 2: Relationships are the Heart of Coaching" at bounding box center [554, 112] width 127 height 30
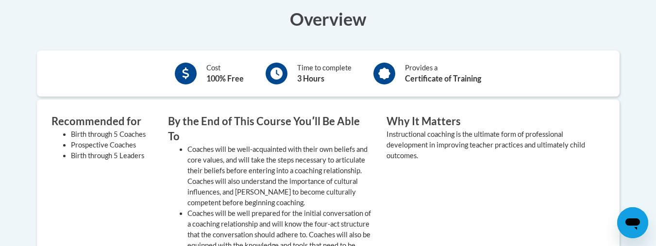
scroll to position [194, 0]
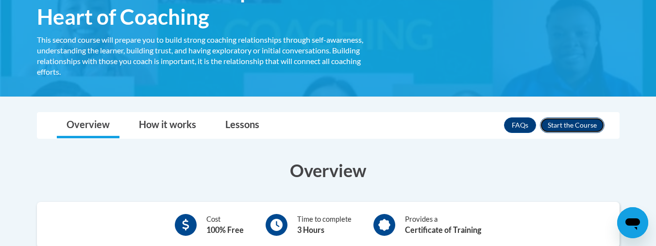
click at [565, 129] on button "Enroll" at bounding box center [572, 126] width 65 height 16
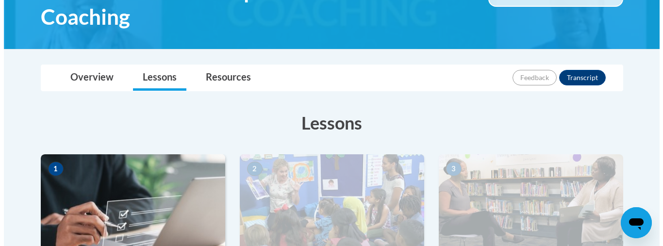
scroll to position [340, 0]
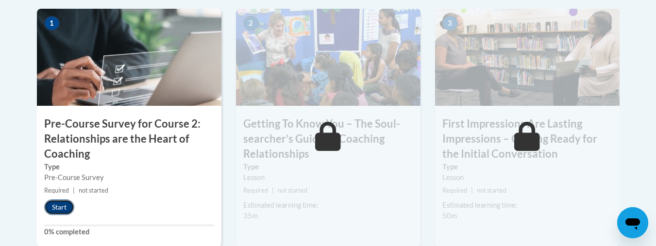
click at [59, 209] on button "Start" at bounding box center [59, 208] width 30 height 16
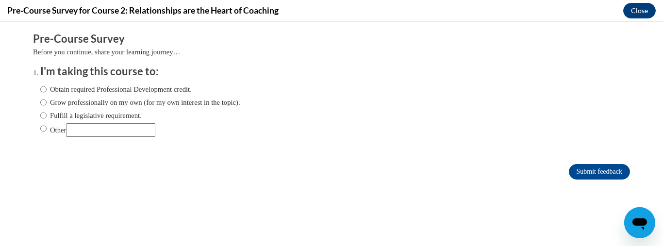
scroll to position [0, 0]
click at [79, 90] on label "Obtain required Professional Development credit." at bounding box center [115, 89] width 151 height 11
click at [47, 90] on input "Obtain required Professional Development credit." at bounding box center [43, 89] width 6 height 11
radio input "true"
click at [40, 105] on input "Grow professionally on my own (for my own interest in the topic)." at bounding box center [43, 102] width 6 height 11
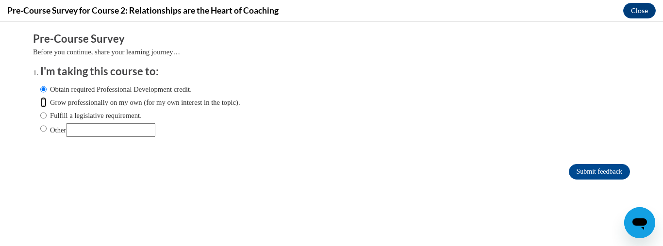
radio input "true"
click at [79, 89] on label "Obtain required Professional Development credit." at bounding box center [115, 89] width 151 height 11
click at [47, 89] on input "Obtain required Professional Development credit." at bounding box center [43, 89] width 6 height 11
radio input "true"
click at [583, 169] on input "Submit feedback" at bounding box center [599, 172] width 61 height 16
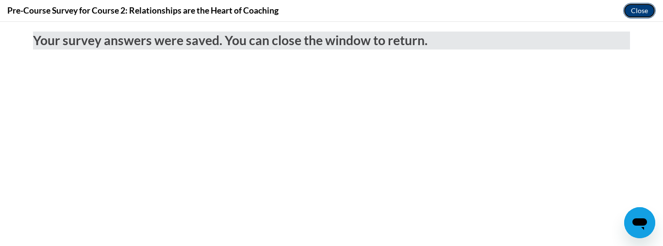
click at [643, 11] on button "Close" at bounding box center [639, 11] width 33 height 16
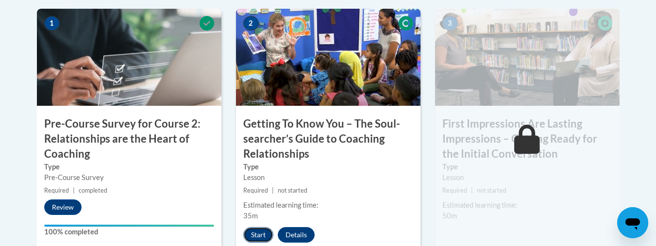
click at [265, 233] on button "Start" at bounding box center [258, 235] width 30 height 16
